Goal: Task Accomplishment & Management: Use online tool/utility

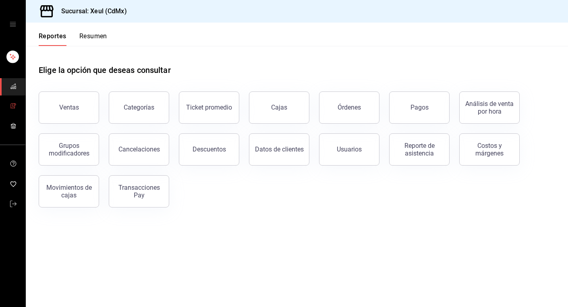
click at [10, 109] on span "mailbox folders" at bounding box center [13, 106] width 6 height 11
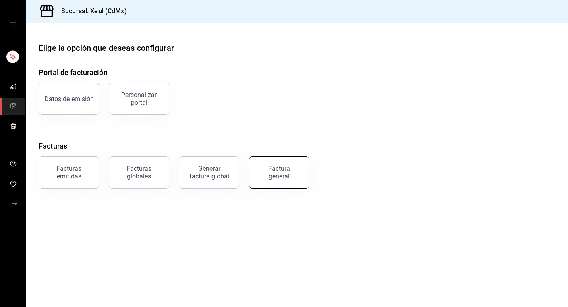
click at [275, 180] on button "Factura general" at bounding box center [279, 172] width 60 height 32
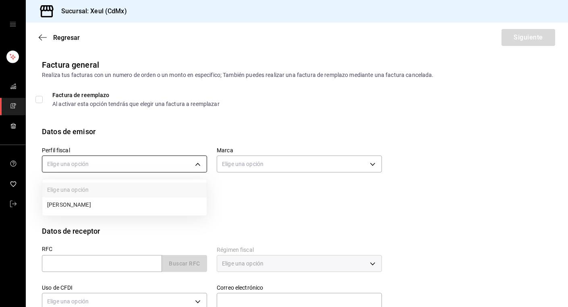
click at [195, 166] on body "Sucursal: Xeul (CdMx) Regresar Siguiente Factura general Realiza tus facturas c…" at bounding box center [284, 153] width 568 height 307
click at [120, 206] on li "[PERSON_NAME]" at bounding box center [124, 204] width 164 height 15
type input "554c110a-18dd-44f3-977d-186ab1f95351"
type input "556c56df-7d38-43a9-98c1-84be39c4f433"
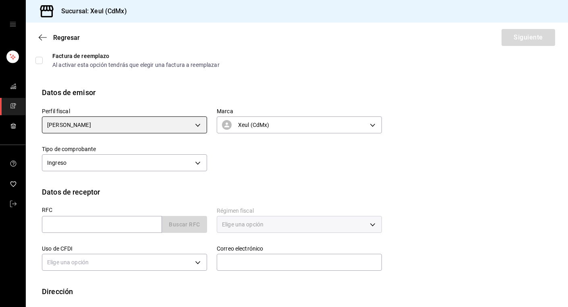
scroll to position [79, 0]
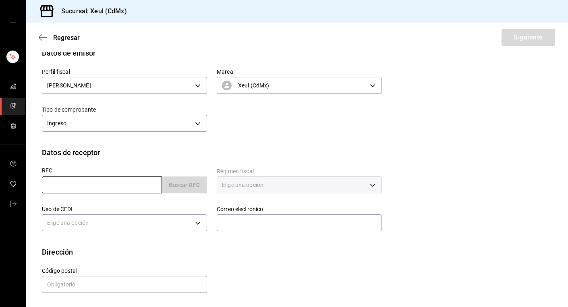
click at [144, 187] on input "text" at bounding box center [102, 184] width 120 height 17
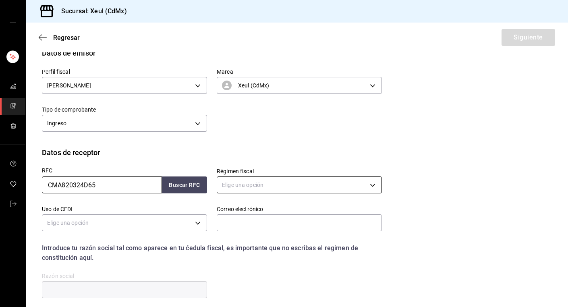
type input "CMA820324D65"
click at [298, 183] on body "Sucursal: Xeul (CdMx) Regresar Siguiente Factura general Realiza tus facturas c…" at bounding box center [284, 153] width 568 height 307
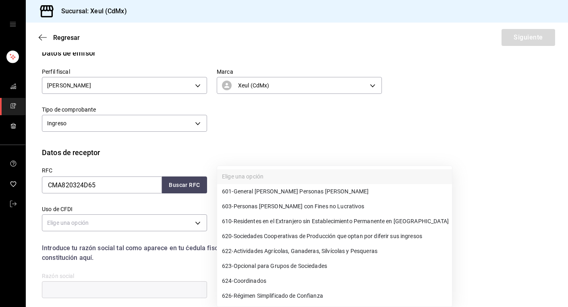
click at [283, 152] on div at bounding box center [284, 153] width 568 height 307
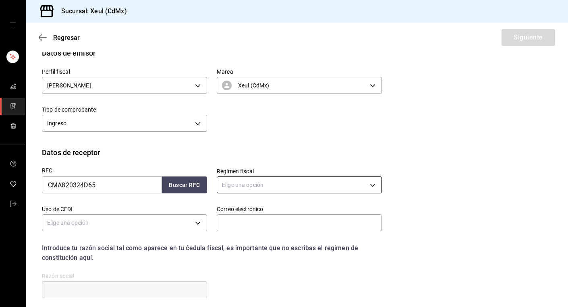
click at [331, 184] on body "Sucursal: Xeul (CdMx) Regresar Siguiente Factura general Realiza tus facturas c…" at bounding box center [284, 153] width 568 height 307
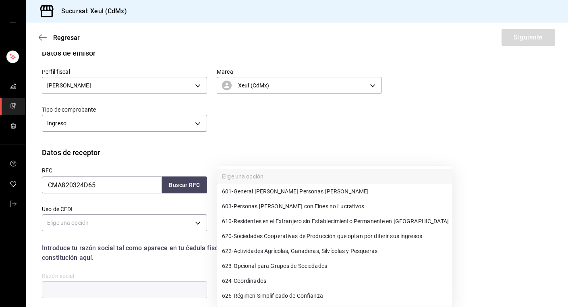
click at [314, 195] on span "601 - General [PERSON_NAME] Personas [PERSON_NAME]" at bounding box center [295, 191] width 147 height 8
type input "601"
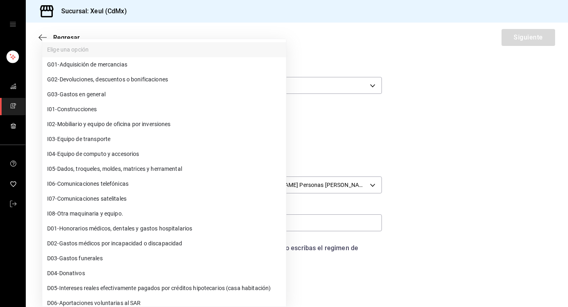
click at [191, 224] on body "Sucursal: Xeul (CdMx) Regresar Siguiente Factura general Realiza tus facturas c…" at bounding box center [284, 153] width 568 height 307
click at [88, 96] on span "G03 - Gastos en general" at bounding box center [76, 94] width 58 height 8
type input "G03"
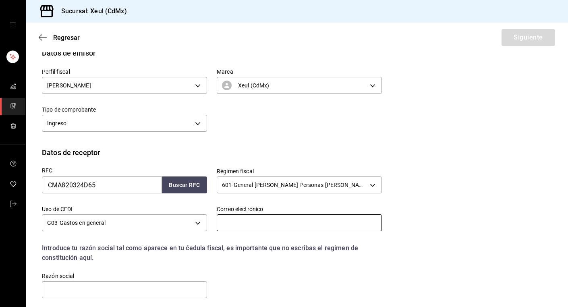
click at [244, 225] on input "text" at bounding box center [299, 222] width 165 height 17
type input "M"
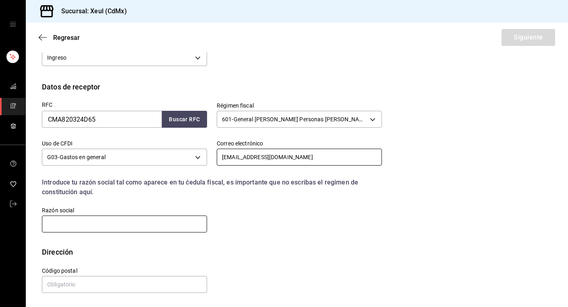
type input "[EMAIL_ADDRESS][DOMAIN_NAME]"
click at [82, 220] on input "text" at bounding box center [124, 224] width 165 height 17
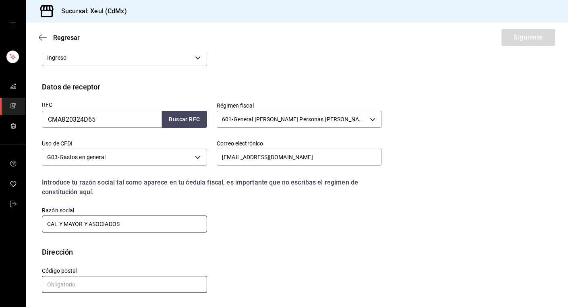
type input "CAL Y MAYOR Y ASOCIADOS"
click at [85, 280] on input "text" at bounding box center [124, 284] width 165 height 17
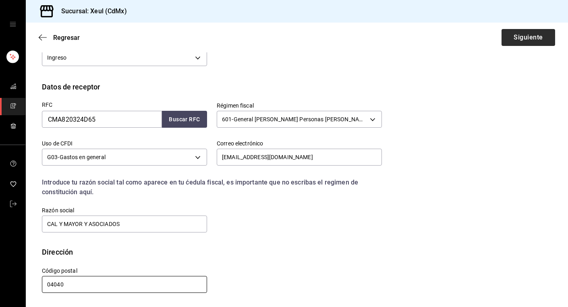
type input "04040"
click at [523, 38] on button "Siguiente" at bounding box center [529, 37] width 54 height 17
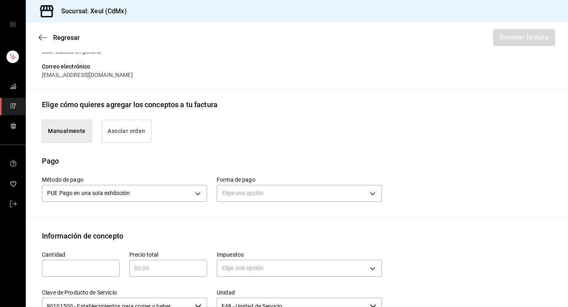
scroll to position [223, 0]
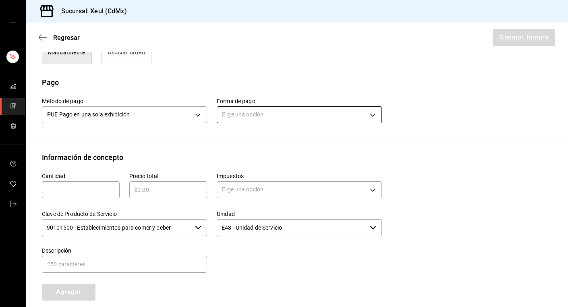
click at [374, 112] on body "Sucursal: Xeul (CdMx) Regresar Generar factura Emisor Perfil fiscal [PERSON_NAM…" at bounding box center [284, 153] width 568 height 307
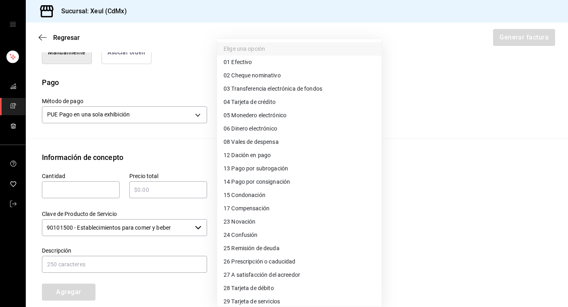
click at [245, 101] on span "04 Tarjeta de crédito" at bounding box center [250, 102] width 52 height 8
type input "04"
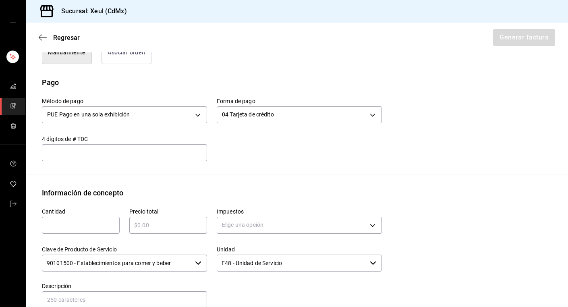
click at [80, 226] on input "text" at bounding box center [81, 225] width 78 height 10
type input "1"
click at [197, 224] on input "text" at bounding box center [168, 225] width 78 height 10
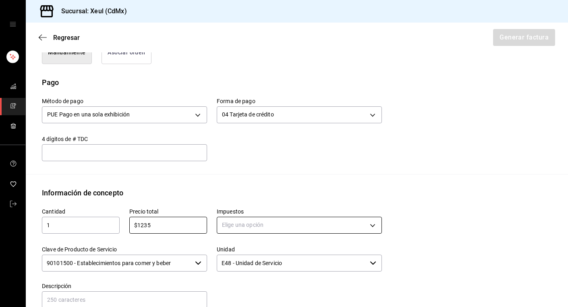
type input "$1235"
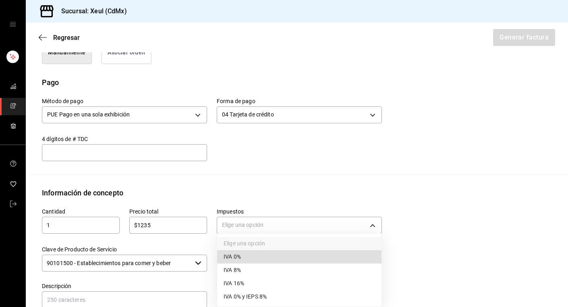
click at [259, 219] on body "Sucursal: Xeul (CdMx) Regresar Generar factura Emisor Perfil fiscal [PERSON_NAM…" at bounding box center [284, 153] width 568 height 307
click at [238, 283] on span "IVA 16%" at bounding box center [234, 283] width 21 height 8
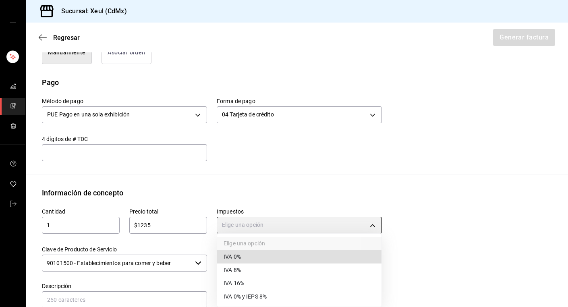
type input "IVA_16"
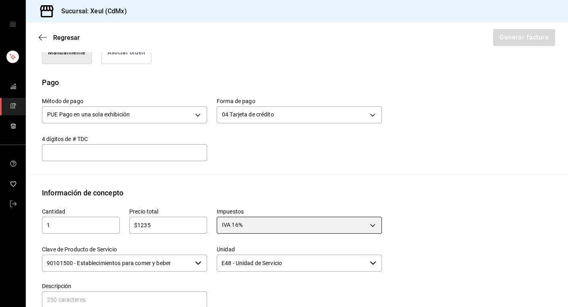
scroll to position [359, 0]
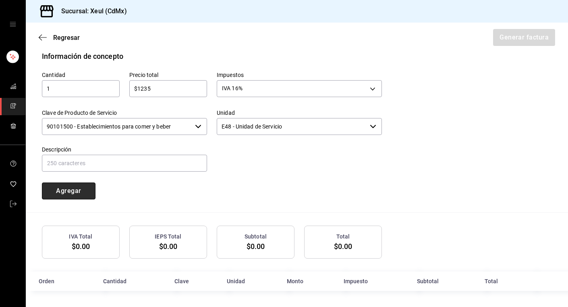
click at [72, 189] on button "Agregar" at bounding box center [69, 191] width 54 height 17
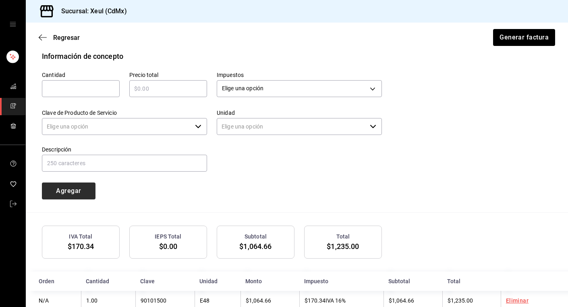
type input "90101500 - Establecimientos para comer y beber"
type input "E48 - Unidad de Servicio"
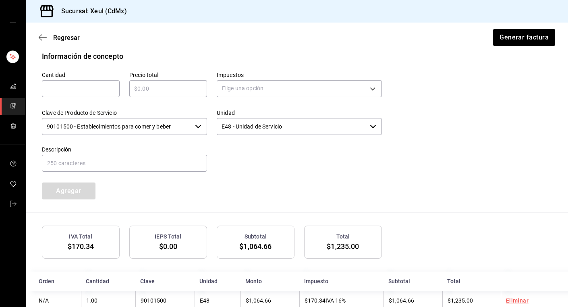
scroll to position [379, 0]
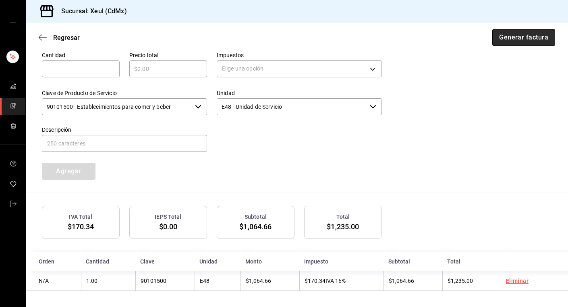
click at [519, 38] on button "Generar factura" at bounding box center [523, 37] width 63 height 17
